Goal: Navigation & Orientation: Understand site structure

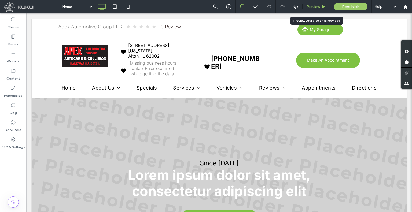
click at [318, 6] on span "Preview" at bounding box center [313, 7] width 13 height 5
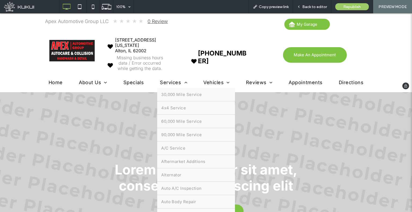
click at [166, 84] on span "Services" at bounding box center [173, 83] width 27 height 6
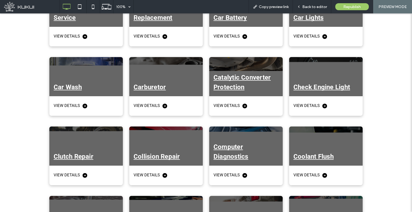
scroll to position [430, 0]
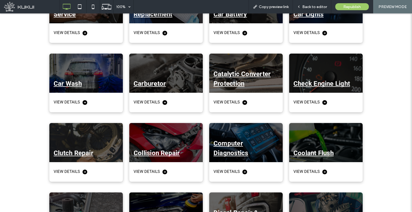
click at [177, 134] on div at bounding box center [166, 142] width 74 height 39
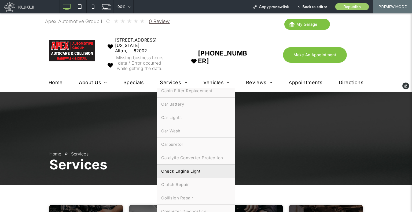
scroll to position [188, 0]
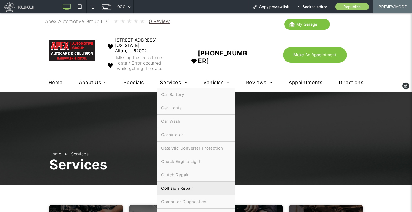
click at [189, 186] on span "Collision Repair" at bounding box center [177, 188] width 32 height 5
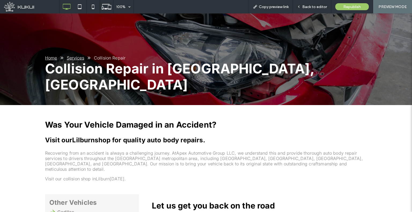
scroll to position [27, 0]
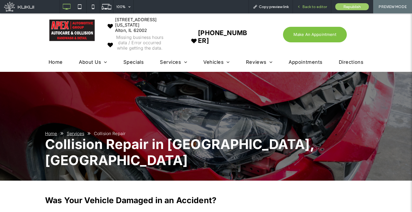
click at [319, 8] on span "Back to editor" at bounding box center [315, 7] width 25 height 5
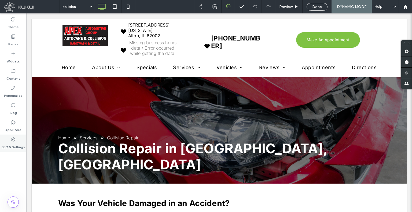
drag, startPoint x: 18, startPoint y: 137, endPoint x: 22, endPoint y: 134, distance: 4.8
click at [18, 137] on div "SEO & Settings" at bounding box center [13, 143] width 26 height 17
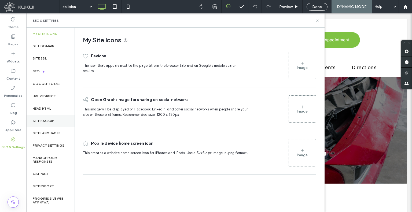
click at [31, 125] on div "Site Backup" at bounding box center [50, 121] width 48 height 12
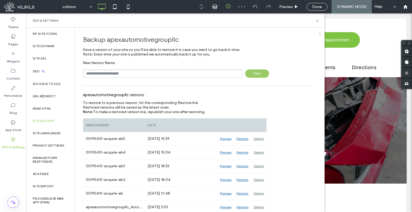
drag, startPoint x: 108, startPoint y: 72, endPoint x: 112, endPoint y: 75, distance: 5.0
click at [108, 72] on input "text" at bounding box center [163, 74] width 160 height 8
type input "**********"
click at [260, 75] on span "Save" at bounding box center [257, 74] width 24 height 8
click at [15, 75] on label "Content" at bounding box center [13, 78] width 14 height 8
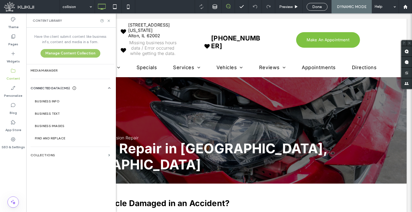
click at [59, 98] on section "Business Info" at bounding box center [72, 101] width 82 height 12
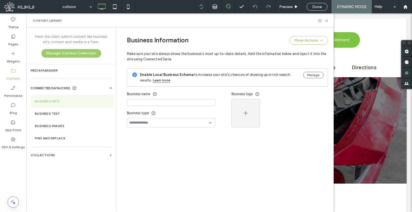
type input "**********"
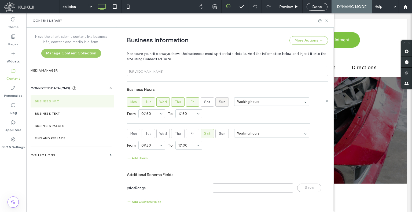
scroll to position [332, 0]
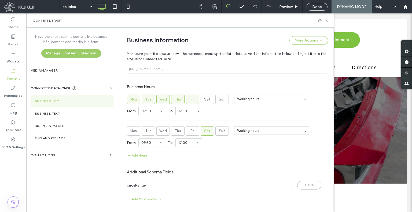
drag, startPoint x: 14, startPoint y: 146, endPoint x: 27, endPoint y: 142, distance: 13.2
click at [14, 146] on label "SEO & Settings" at bounding box center [13, 146] width 23 height 8
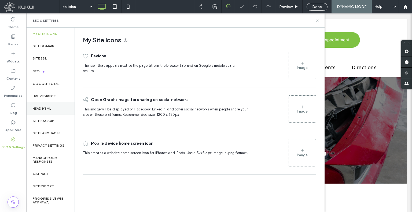
click at [54, 111] on div "Head HTML" at bounding box center [50, 109] width 48 height 12
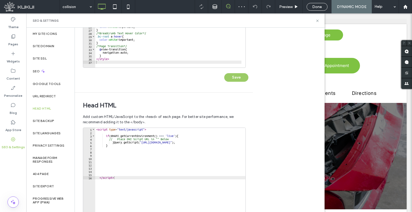
scroll to position [0, 0]
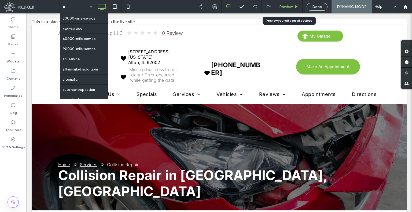
type input "**"
click at [291, 7] on span "Preview" at bounding box center [285, 7] width 13 height 5
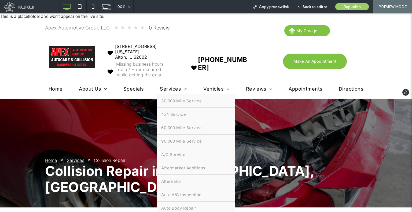
click at [170, 88] on span "Services" at bounding box center [173, 89] width 27 height 6
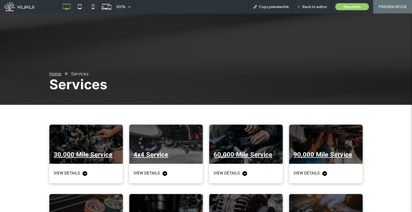
scroll to position [12, 0]
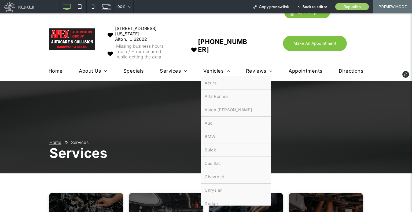
click at [213, 71] on span "Vehicles" at bounding box center [216, 71] width 27 height 6
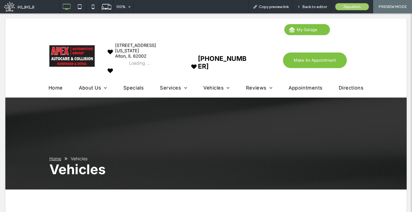
scroll to position [0, 0]
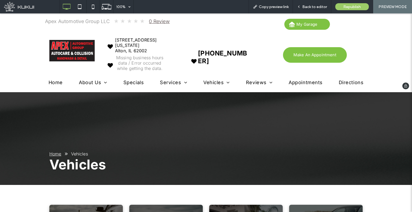
click at [131, 83] on span "Specials" at bounding box center [133, 83] width 20 height 6
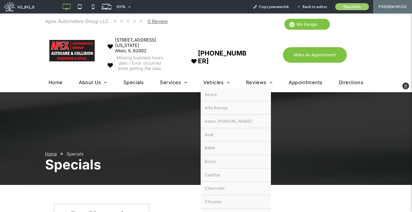
click at [205, 80] on span "Vehicles" at bounding box center [216, 83] width 27 height 6
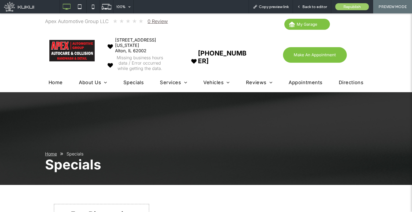
click at [324, 52] on div at bounding box center [206, 106] width 412 height 212
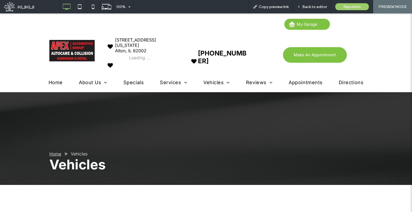
click at [322, 57] on div at bounding box center [206, 106] width 412 height 212
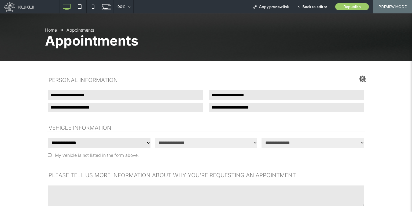
scroll to position [134, 0]
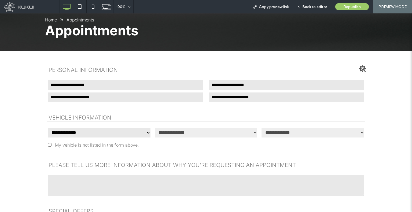
click at [90, 132] on select "**********" at bounding box center [99, 133] width 104 height 11
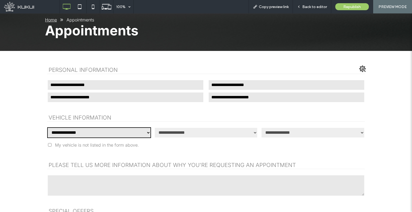
select select "**"
click at [47, 128] on select "**********" at bounding box center [99, 133] width 104 height 11
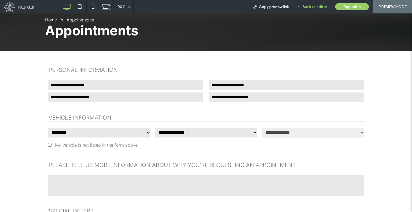
click at [312, 2] on div "Back to editor" at bounding box center [312, 6] width 38 height 13
click at [311, 8] on span "Back to editor" at bounding box center [315, 7] width 25 height 5
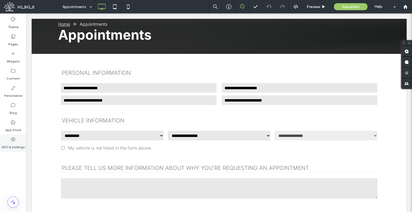
click at [5, 139] on div "SEO & Settings" at bounding box center [13, 143] width 26 height 17
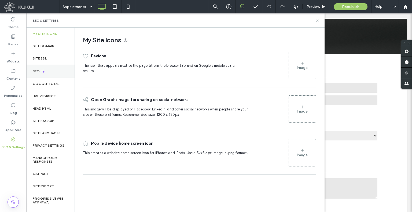
click at [38, 74] on div "SEO" at bounding box center [50, 71] width 48 height 13
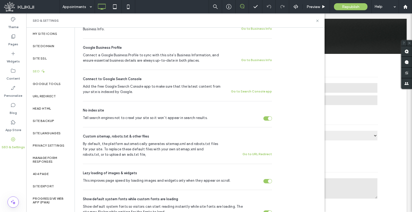
scroll to position [161, 0]
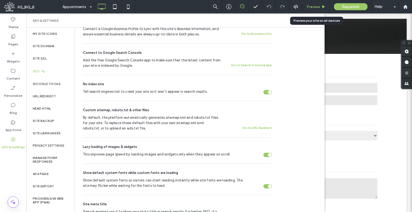
click at [313, 8] on span "Preview" at bounding box center [313, 7] width 13 height 5
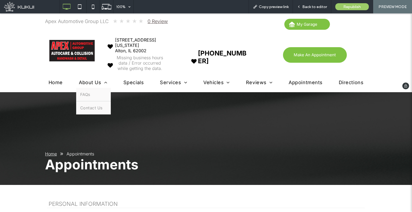
click at [91, 84] on span "About Us" at bounding box center [93, 83] width 28 height 6
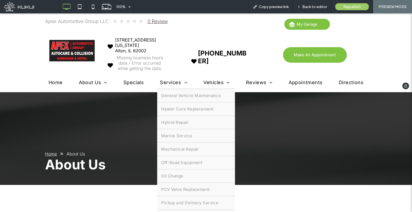
scroll to position [579, 0]
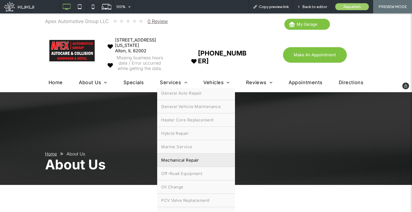
click at [200, 154] on link "Mechanical Repair" at bounding box center [196, 160] width 78 height 13
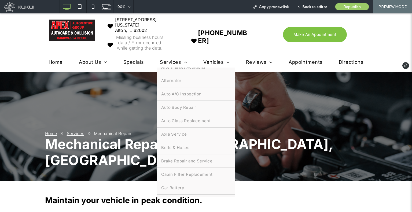
scroll to position [134, 0]
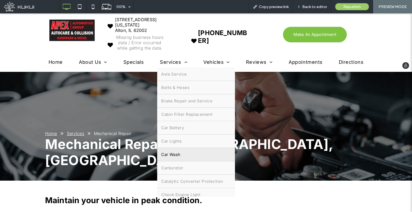
click at [190, 148] on link "Car Wash" at bounding box center [196, 154] width 78 height 13
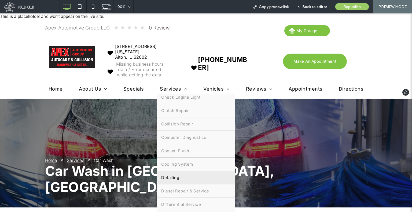
scroll to position [268, 0]
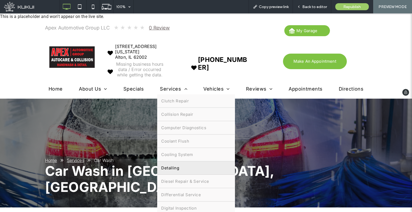
click at [190, 162] on link "Detailing" at bounding box center [196, 168] width 78 height 13
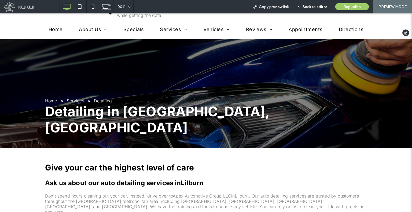
scroll to position [0, 0]
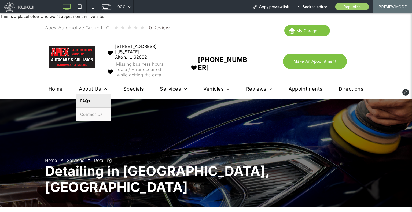
click at [100, 102] on link "FAQs" at bounding box center [93, 100] width 35 height 13
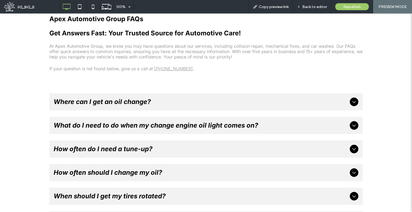
click at [234, 98] on span "Where can I get an oil change?" at bounding box center [201, 102] width 294 height 8
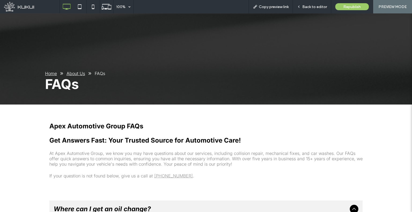
scroll to position [21, 0]
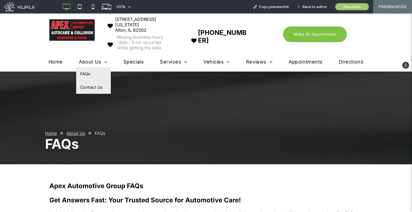
click at [97, 89] on link "Contact Us" at bounding box center [93, 87] width 35 height 13
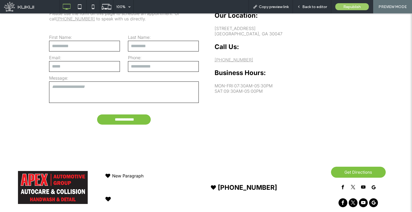
scroll to position [265, 0]
